Goal: Task Accomplishment & Management: Manage account settings

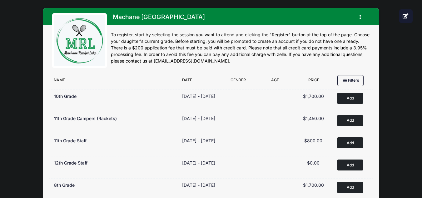
click at [377, 24] on div "Machane Racket Lake Register My Profile My Events My Registrations Announcement…" at bounding box center [211, 40] width 336 height 64
click at [359, 17] on button "button" at bounding box center [361, 17] width 17 height 11
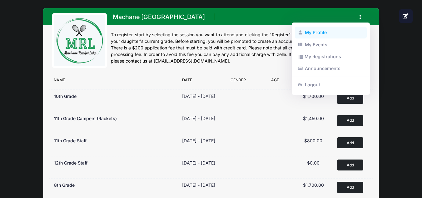
click at [320, 34] on link "My Profile" at bounding box center [331, 33] width 72 height 12
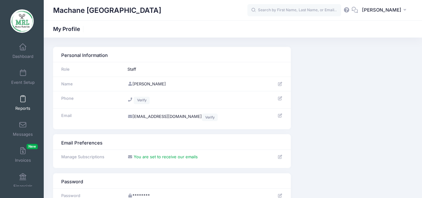
click at [18, 98] on link "Reports" at bounding box center [23, 103] width 30 height 22
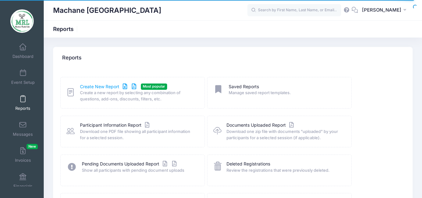
click at [98, 85] on link "Create New Report" at bounding box center [109, 86] width 58 height 7
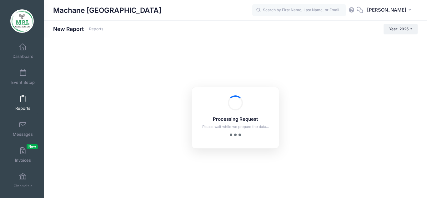
checkbox input "true"
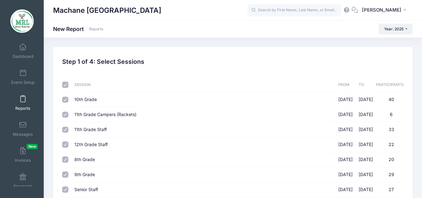
click at [68, 98] on td at bounding box center [66, 99] width 9 height 15
click at [65, 99] on input "10th Grade 08/14/2025 - 08/28/2025 40" at bounding box center [65, 100] width 6 height 6
checkbox input "false"
click at [64, 117] on input "11th Grade Campers (Rackets) 08/14/2025 - 08/28/2025 6" at bounding box center [65, 115] width 6 height 6
checkbox input "false"
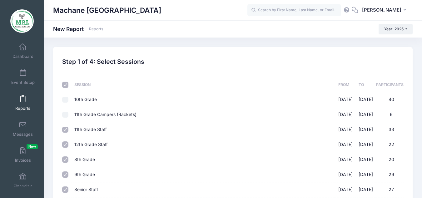
click at [65, 160] on input "8th Grade 08/14/2025 - 08/28/2025 20" at bounding box center [65, 159] width 6 height 6
checkbox input "false"
click at [66, 177] on input "9th Grade 08/14/2025 - 08/28/2025 29" at bounding box center [65, 174] width 6 height 6
checkbox input "false"
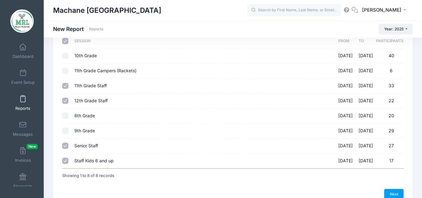
scroll to position [44, 0]
click at [67, 159] on input "Staff Kids 6 and up 08/14/2025 - 08/28/2025 17" at bounding box center [65, 160] width 6 height 6
checkbox input "false"
click at [397, 192] on link "Next" at bounding box center [394, 194] width 19 height 11
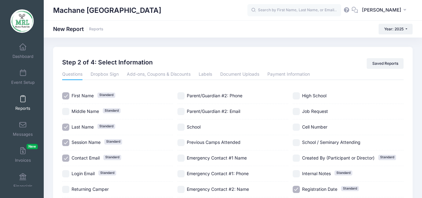
click at [66, 156] on input "Contact Email Standard" at bounding box center [65, 157] width 7 height 7
checkbox input "false"
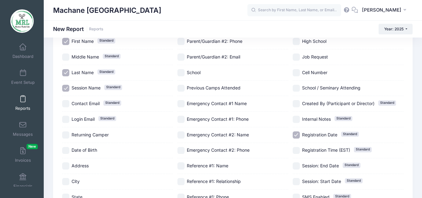
scroll to position [49, 0]
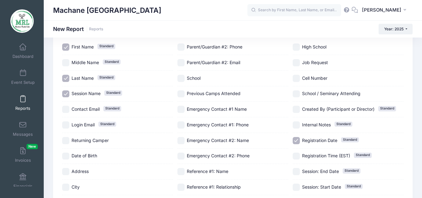
click at [298, 139] on input "Registration Date Standard" at bounding box center [296, 140] width 7 height 7
checkbox input "false"
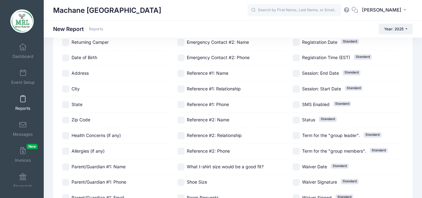
scroll to position [146, 0]
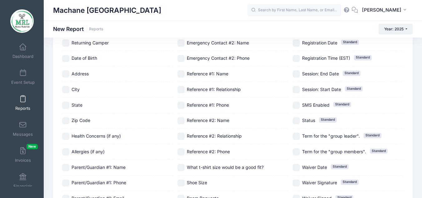
click at [344, 168] on span "Standard" at bounding box center [340, 166] width 18 height 5
click at [338, 167] on span "Standard" at bounding box center [340, 166] width 18 height 5
checkbox input "false"
click at [297, 151] on input "Term for the "group members". Standard" at bounding box center [296, 151] width 7 height 7
checkbox input "true"
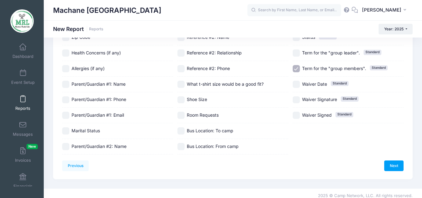
scroll to position [235, 0]
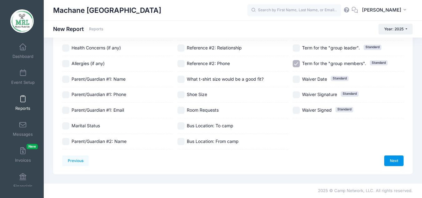
click at [388, 163] on link "Next" at bounding box center [394, 160] width 19 height 11
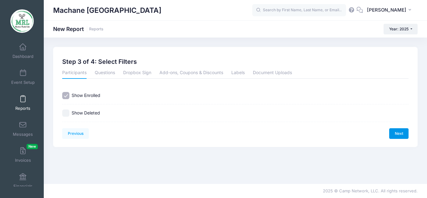
click at [401, 132] on link "Next" at bounding box center [398, 133] width 19 height 11
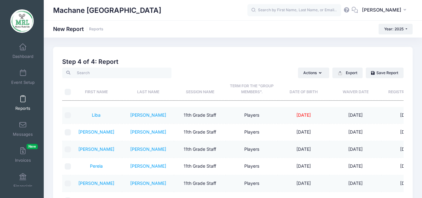
scroll to position [44, 0]
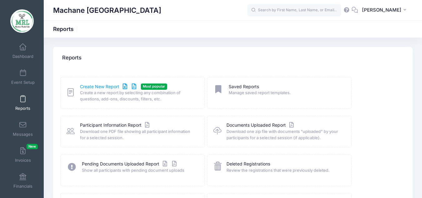
click at [93, 87] on link "Create New Report" at bounding box center [109, 86] width 58 height 7
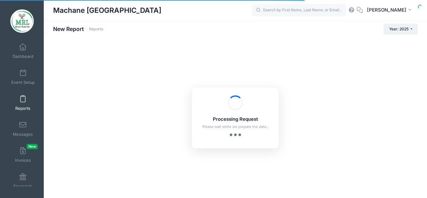
checkbox input "true"
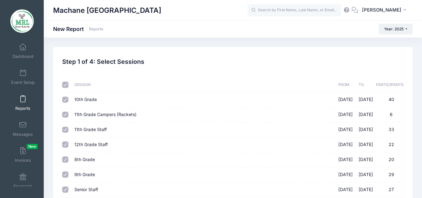
click at [65, 112] on input "11th Grade Campers (Rackets) 08/14/2025 - 08/28/2025 6" at bounding box center [65, 115] width 6 height 6
checkbox input "false"
click at [67, 159] on input "8th Grade 08/14/2025 - 08/28/2025 20" at bounding box center [65, 159] width 6 height 6
checkbox input "false"
click at [66, 172] on input "9th Grade 08/14/2025 - 08/28/2025 29" at bounding box center [65, 174] width 6 height 6
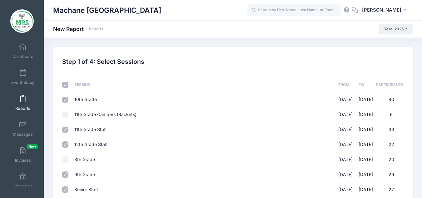
checkbox input "false"
click at [65, 100] on input "10th Grade 08/14/2025 - 08/28/2025 40" at bounding box center [65, 100] width 6 height 6
checkbox input "false"
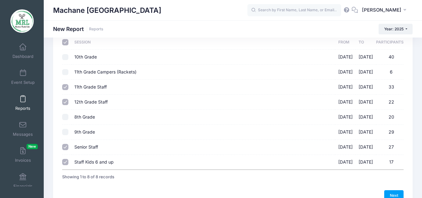
scroll to position [53, 0]
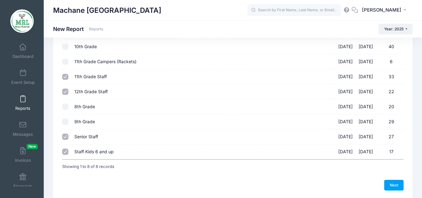
click at [66, 151] on input "Staff Kids 6 and up 08/14/2025 - 08/28/2025 17" at bounding box center [65, 152] width 6 height 6
checkbox input "false"
click at [396, 186] on link "Next" at bounding box center [394, 185] width 19 height 11
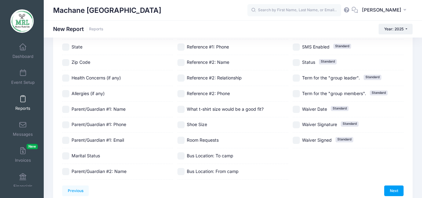
scroll to position [217, 0]
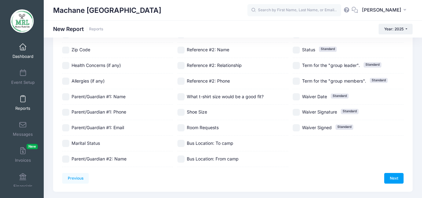
click at [21, 52] on link "Dashboard" at bounding box center [23, 51] width 30 height 22
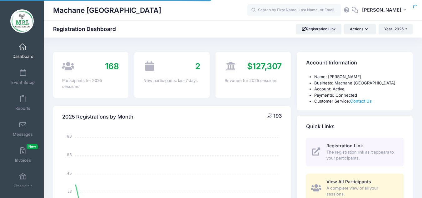
select select
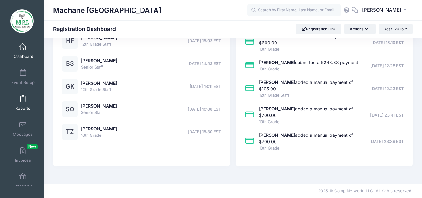
click at [23, 98] on span at bounding box center [23, 99] width 0 height 7
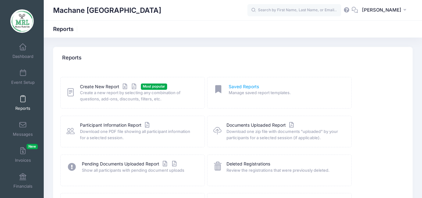
click at [245, 85] on link "Saved Reports" at bounding box center [244, 86] width 30 height 7
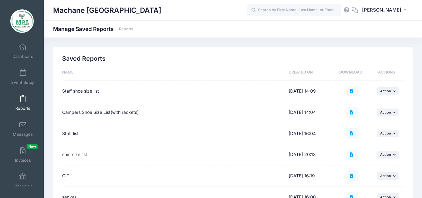
click at [80, 135] on div "Staff list" at bounding box center [172, 133] width 220 height 7
click at [391, 134] on span "Action" at bounding box center [386, 133] width 11 height 4
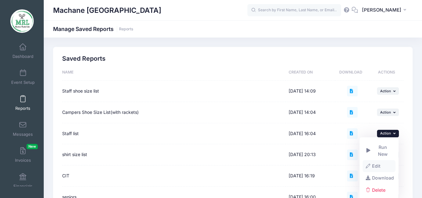
click at [375, 161] on link "Edit" at bounding box center [379, 166] width 33 height 12
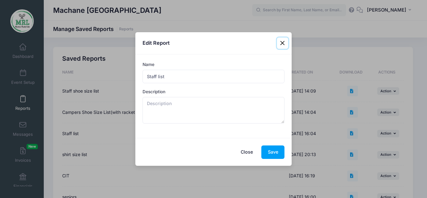
click at [283, 46] on button "Close" at bounding box center [282, 43] width 11 height 11
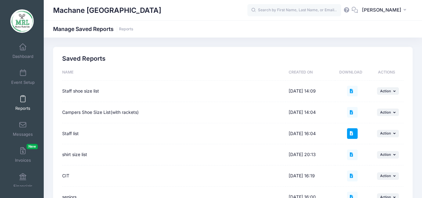
click at [351, 132] on icon at bounding box center [352, 133] width 5 height 4
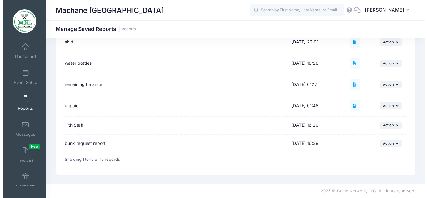
scroll to position [240, 0]
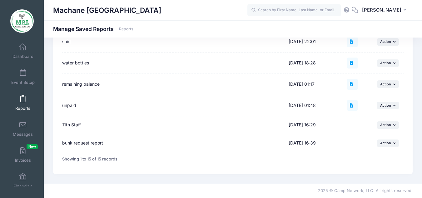
click at [152, 127] on div "11th Staff" at bounding box center [172, 125] width 220 height 7
click at [275, 124] on div "11th Staff" at bounding box center [172, 125] width 220 height 7
click at [384, 121] on button "... Action" at bounding box center [388, 125] width 22 height 8
click at [373, 138] on link "Edit" at bounding box center [379, 139] width 33 height 12
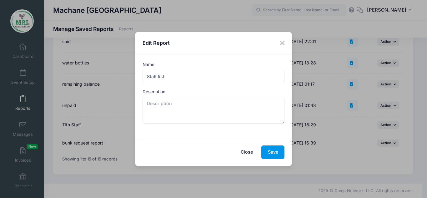
click at [283, 151] on button "Save" at bounding box center [272, 151] width 23 height 13
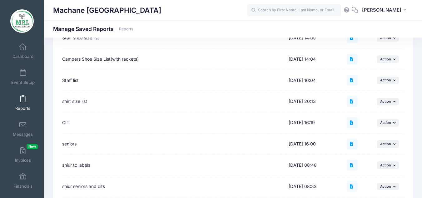
scroll to position [53, 0]
click at [23, 100] on span at bounding box center [23, 99] width 0 height 7
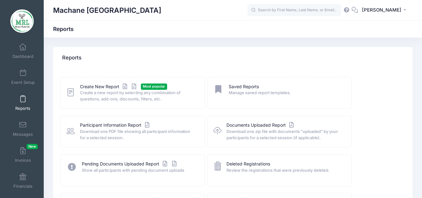
scroll to position [0, 0]
